Goal: Transaction & Acquisition: Subscribe to service/newsletter

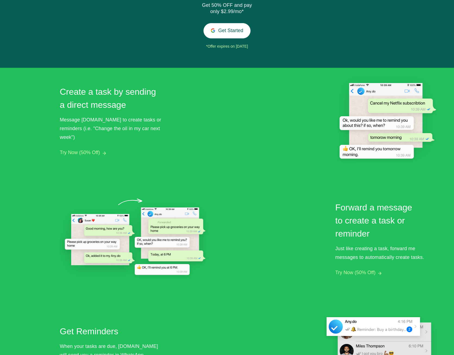
scroll to position [245, 0]
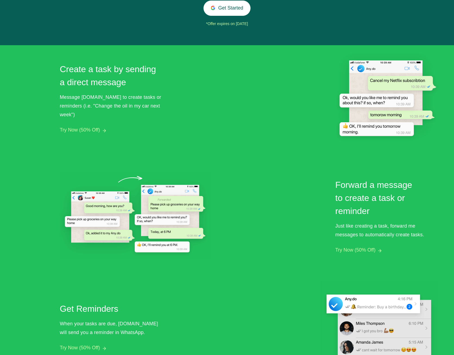
click at [189, 142] on div "Create a task by sending a direct message Message [DOMAIN_NAME] to create tasks…" at bounding box center [249, 208] width 379 height 326
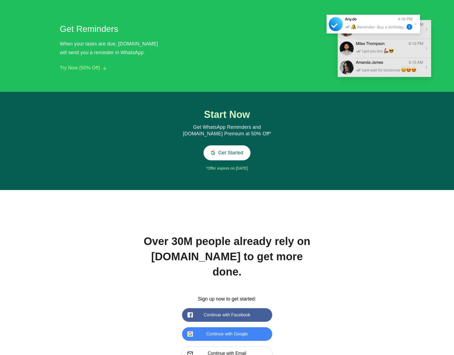
scroll to position [544, 0]
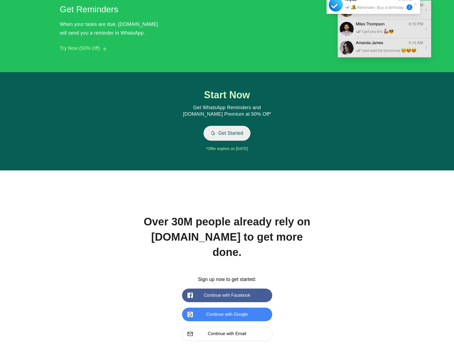
click at [234, 137] on button "Get Started" at bounding box center [227, 133] width 47 height 15
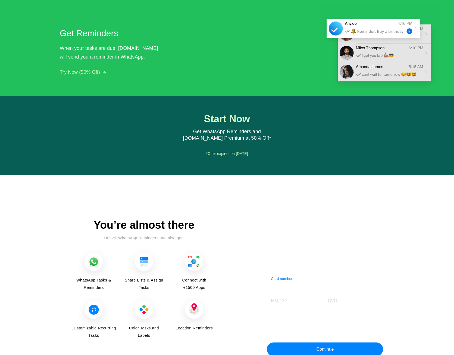
scroll to position [513, 0]
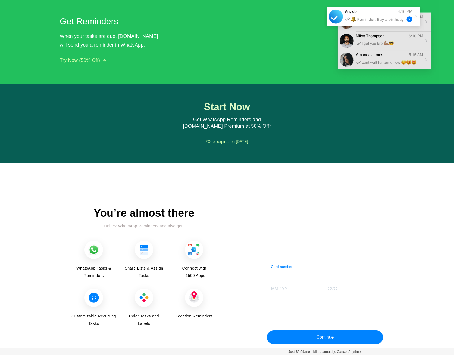
click at [93, 296] on img at bounding box center [94, 297] width 18 height 18
click at [98, 296] on img at bounding box center [94, 297] width 18 height 18
